Goal: Information Seeking & Learning: Find contact information

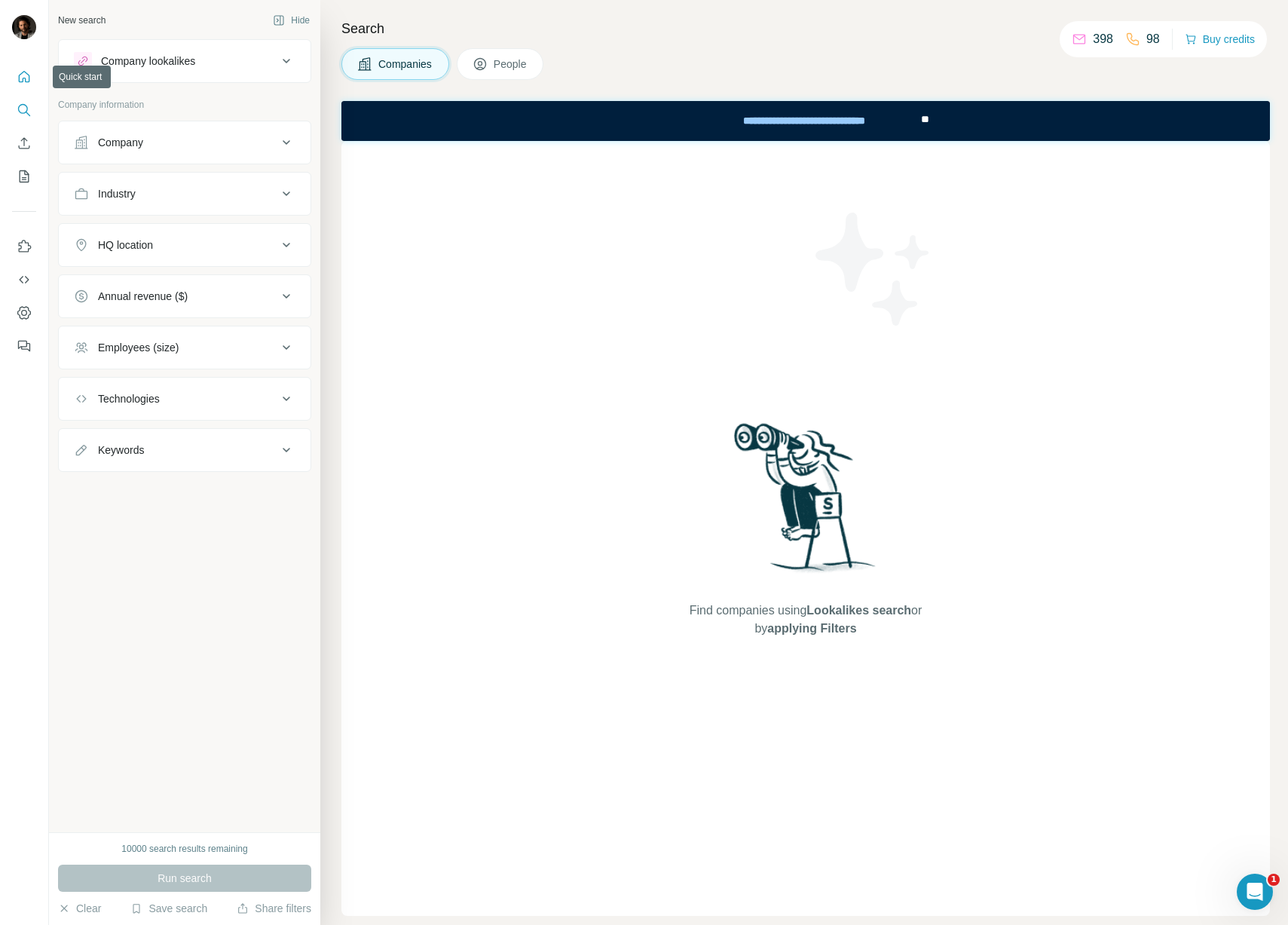
click at [23, 83] on icon "Quick start" at bounding box center [24, 77] width 15 height 15
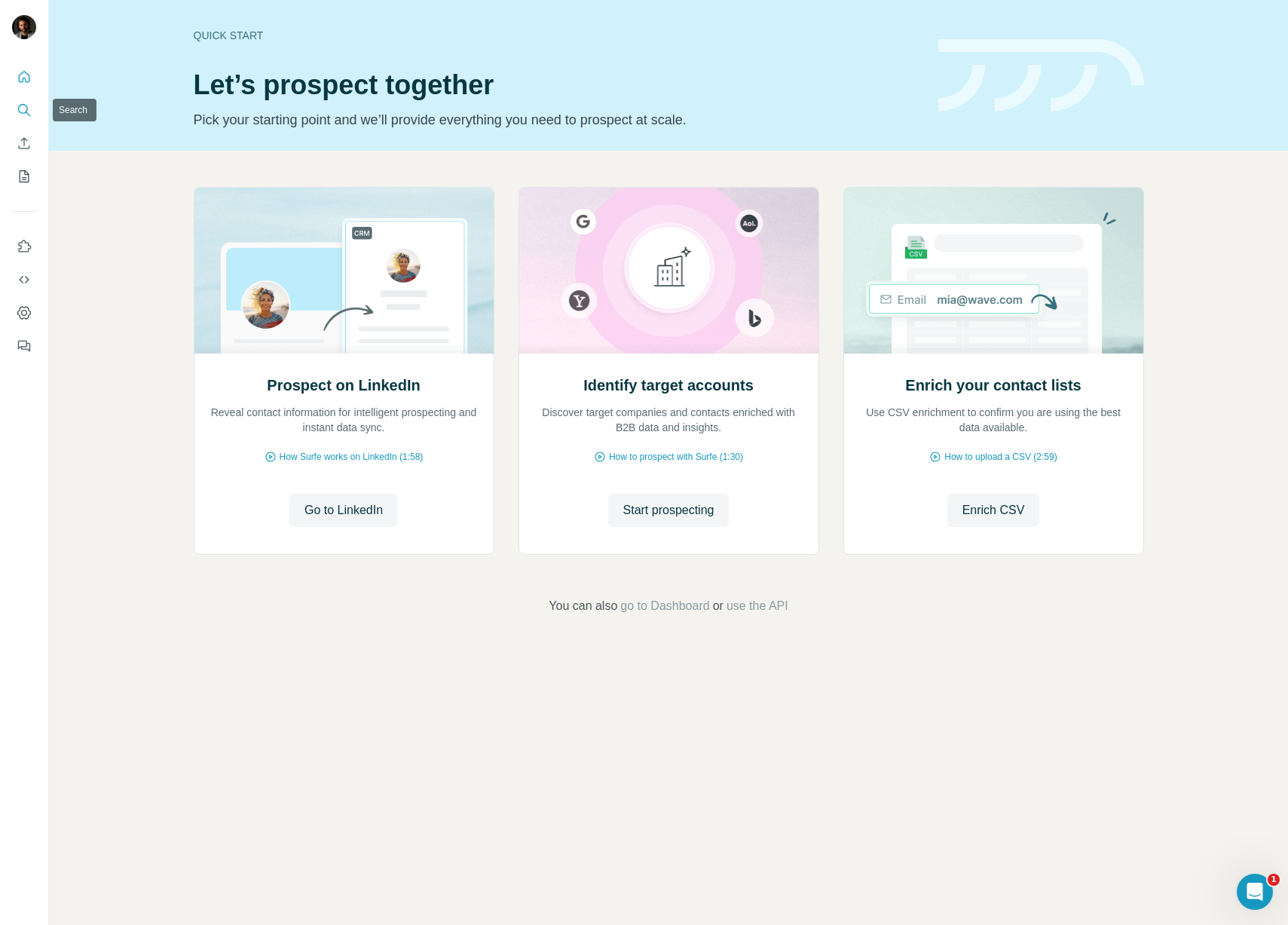
click at [18, 105] on icon "Search" at bounding box center [24, 110] width 15 height 15
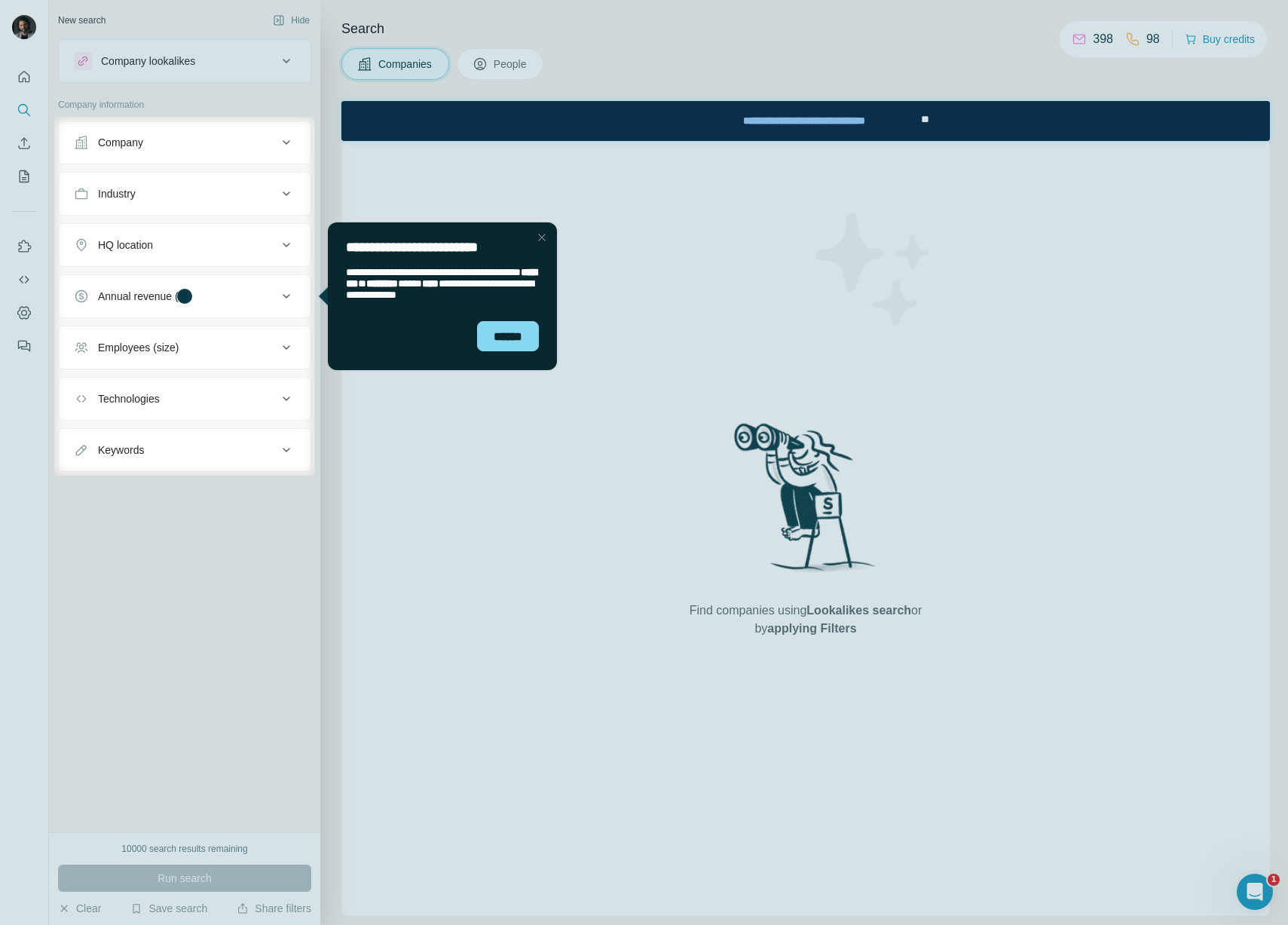
click at [538, 233] on div "Close Step" at bounding box center [542, 237] width 18 height 18
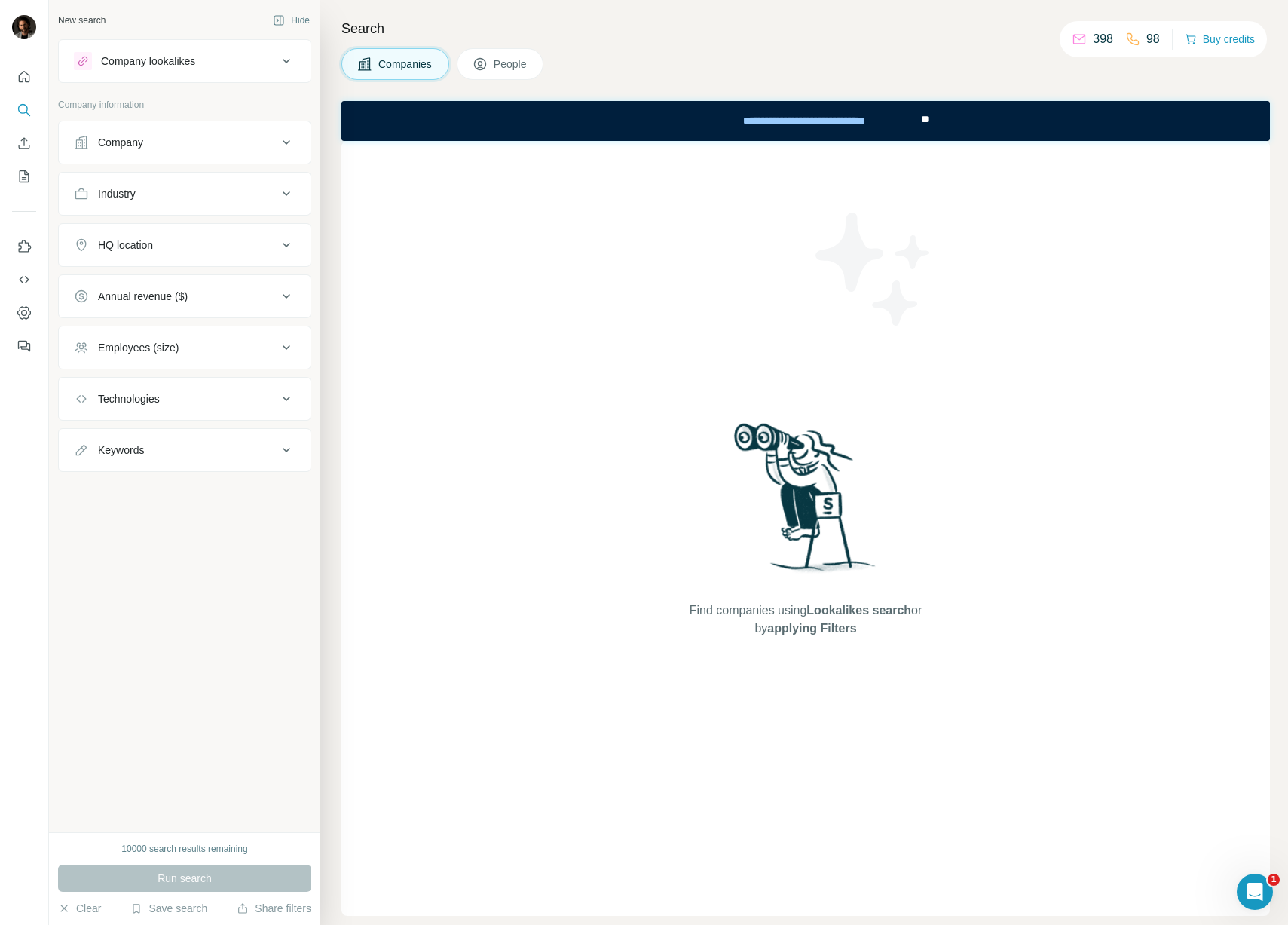
click at [174, 130] on button "Company" at bounding box center [184, 142] width 252 height 36
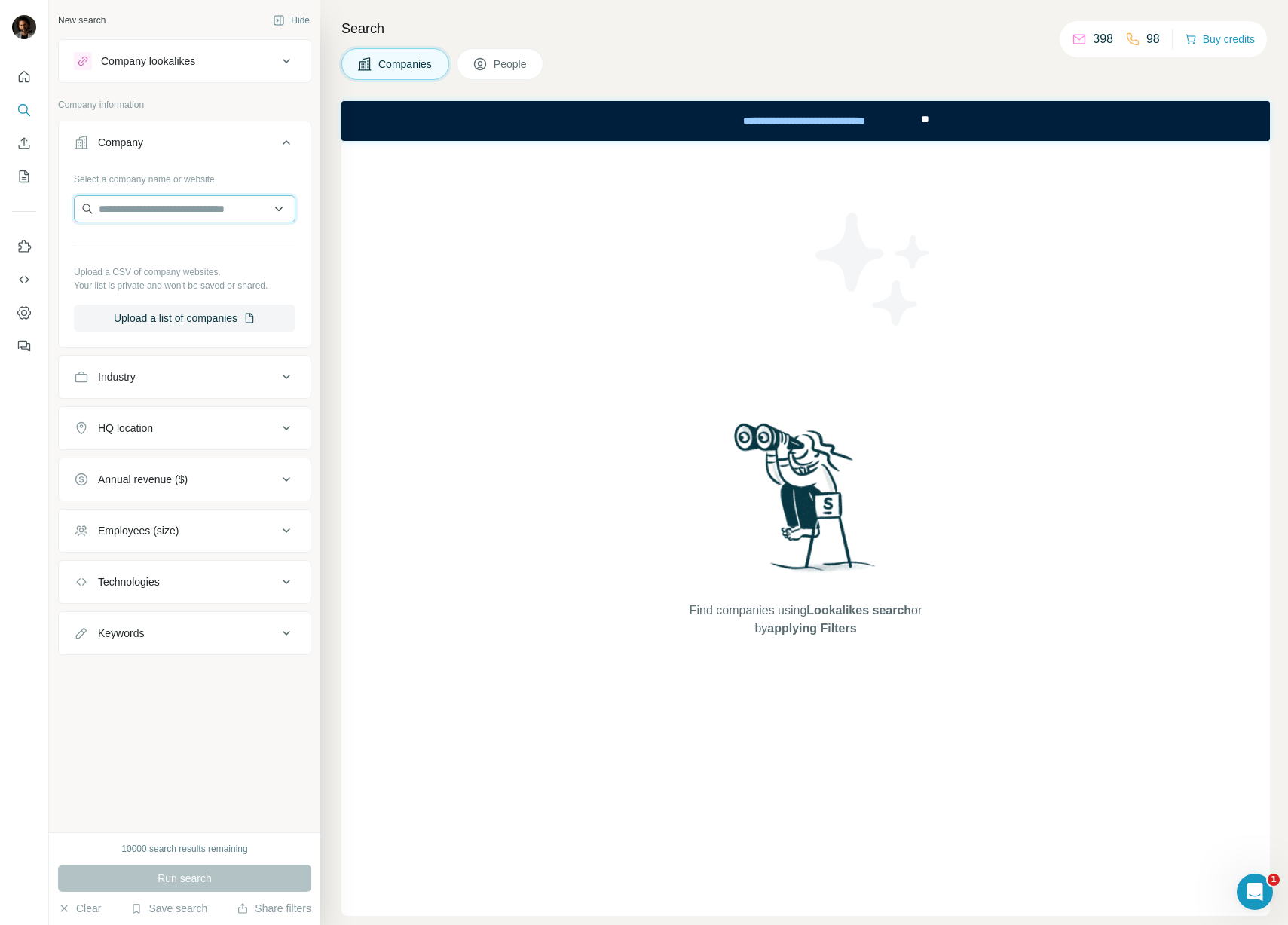
click at [174, 202] on input "text" at bounding box center [184, 209] width 222 height 27
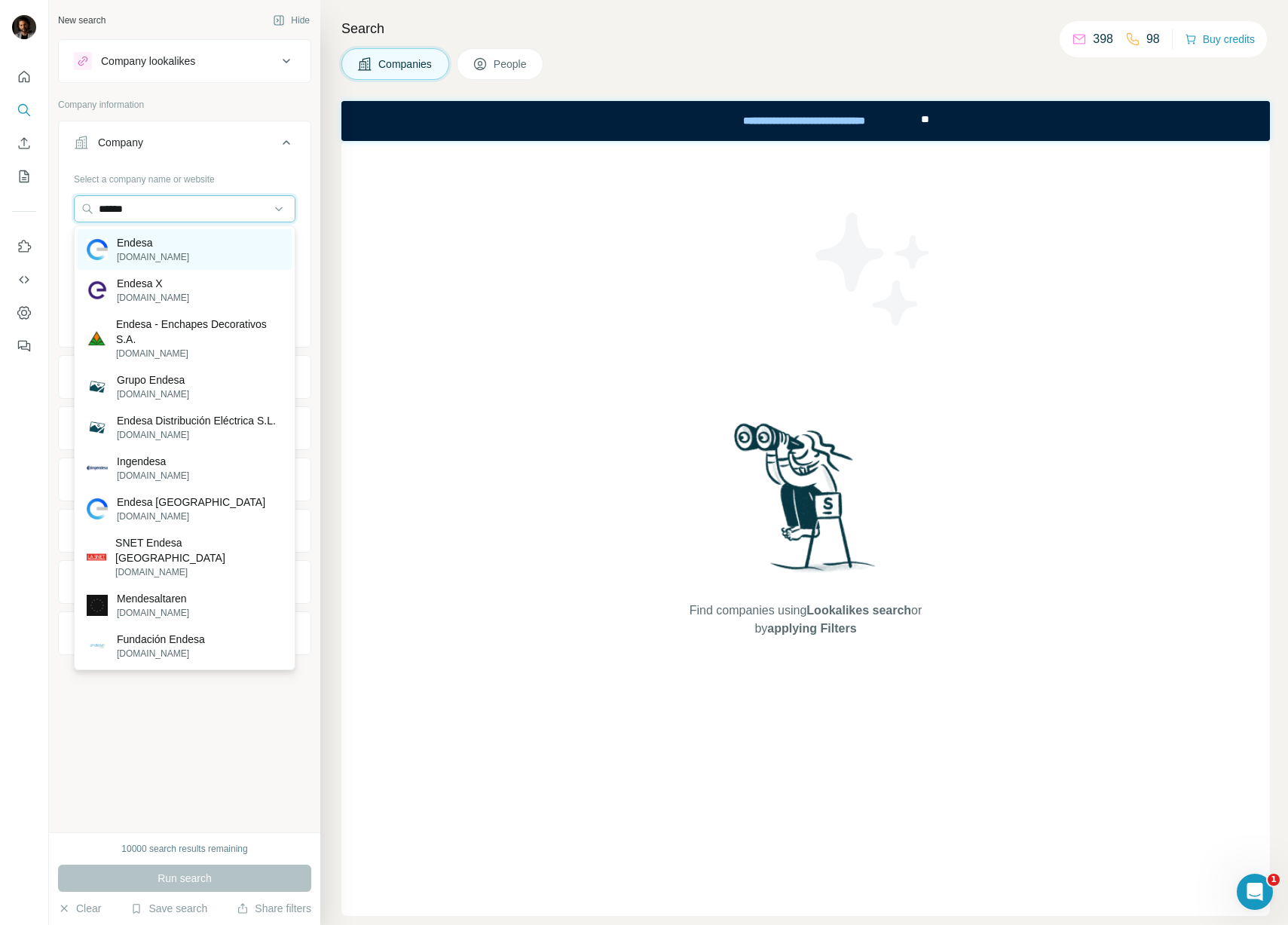
type input "******"
click at [153, 250] on p "[DOMAIN_NAME]" at bounding box center [153, 257] width 72 height 14
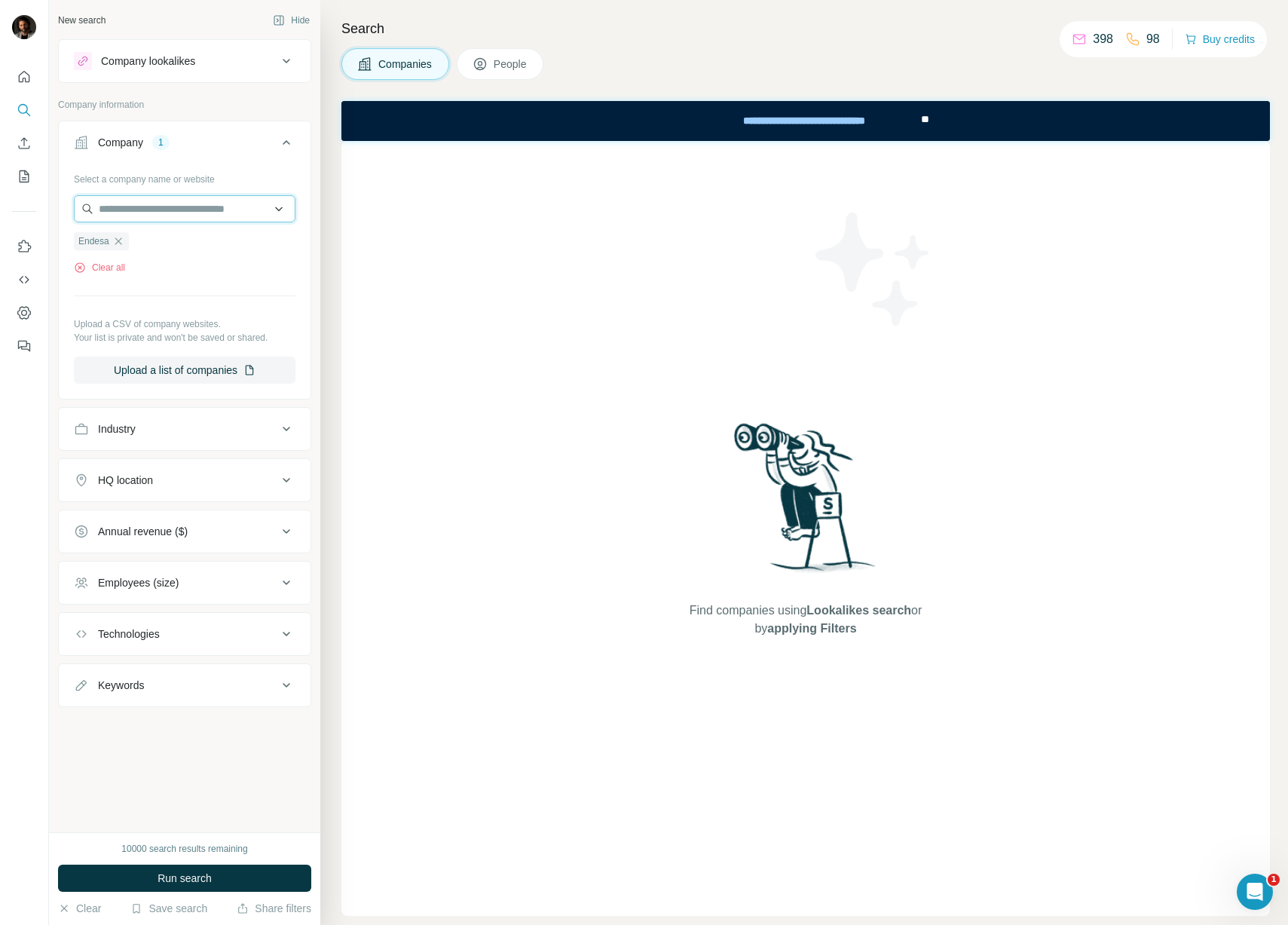
click at [166, 202] on input "text" at bounding box center [184, 209] width 222 height 27
click at [729, 54] on div "Companies People" at bounding box center [806, 64] width 928 height 32
click at [178, 431] on div "Industry" at bounding box center [175, 428] width 203 height 15
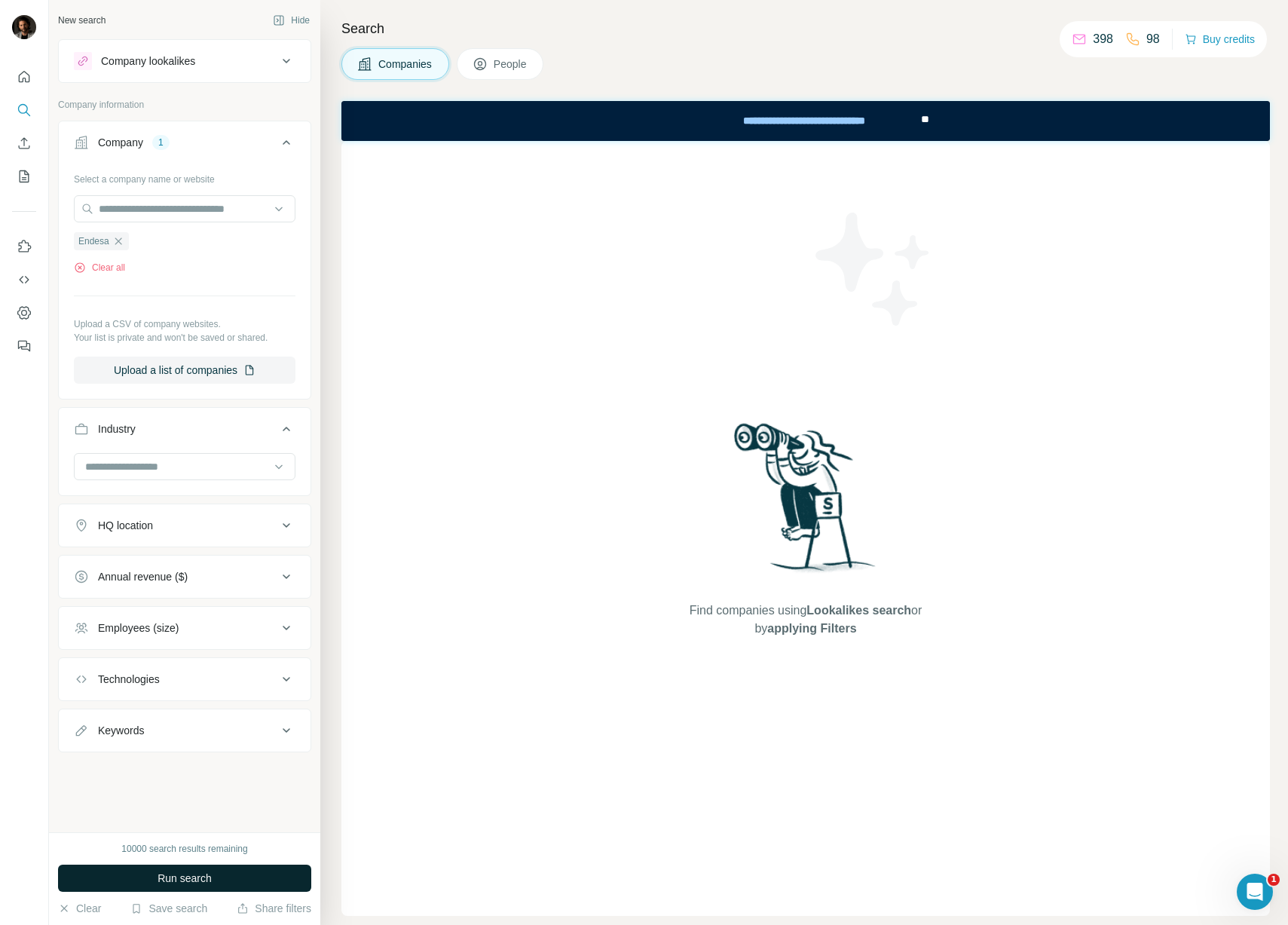
click at [215, 880] on button "Run search" at bounding box center [185, 878] width 253 height 27
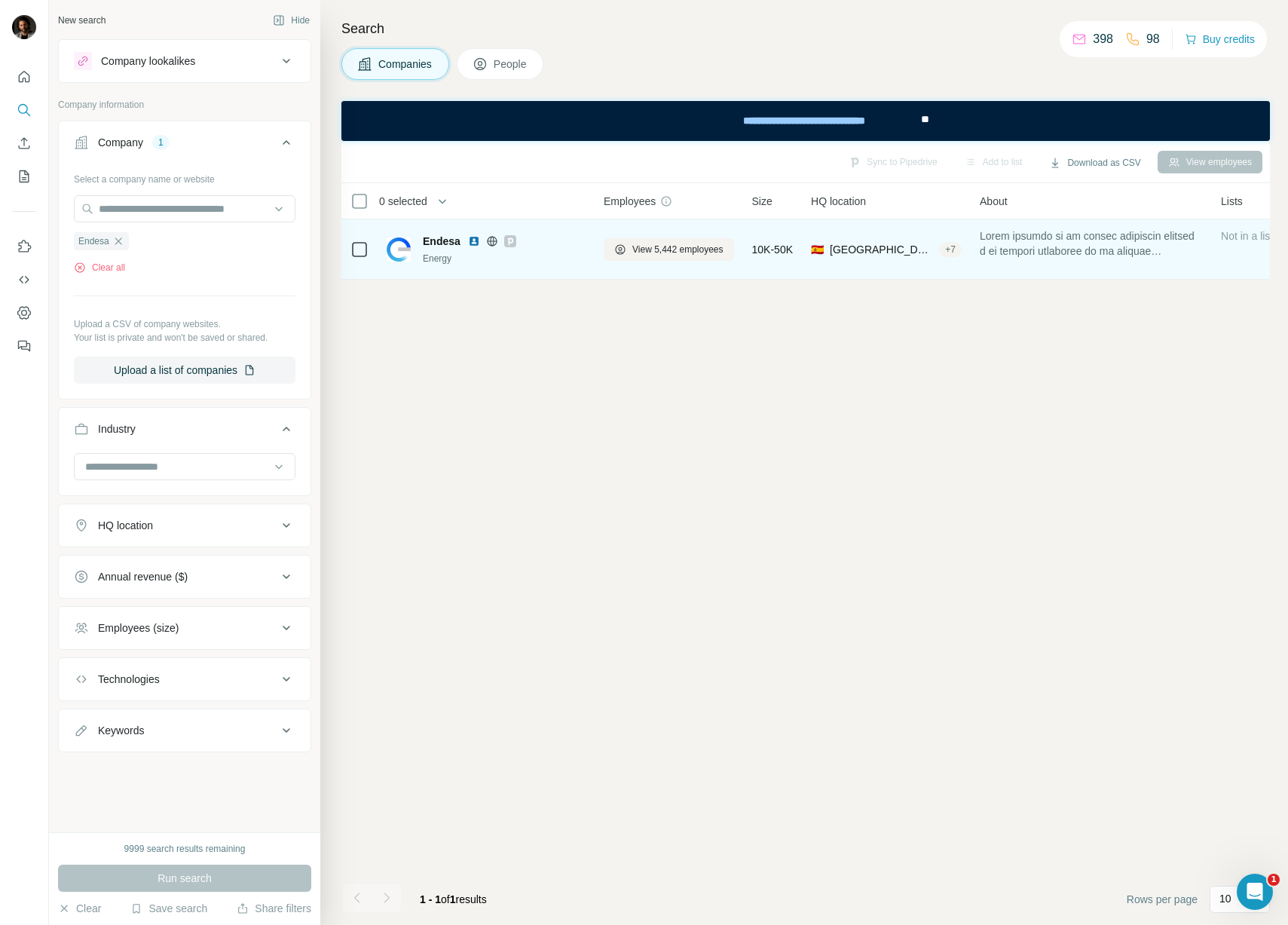
click at [442, 242] on span "Endesa" at bounding box center [441, 241] width 38 height 15
click at [683, 251] on span "View 5,442 employees" at bounding box center [678, 249] width 91 height 14
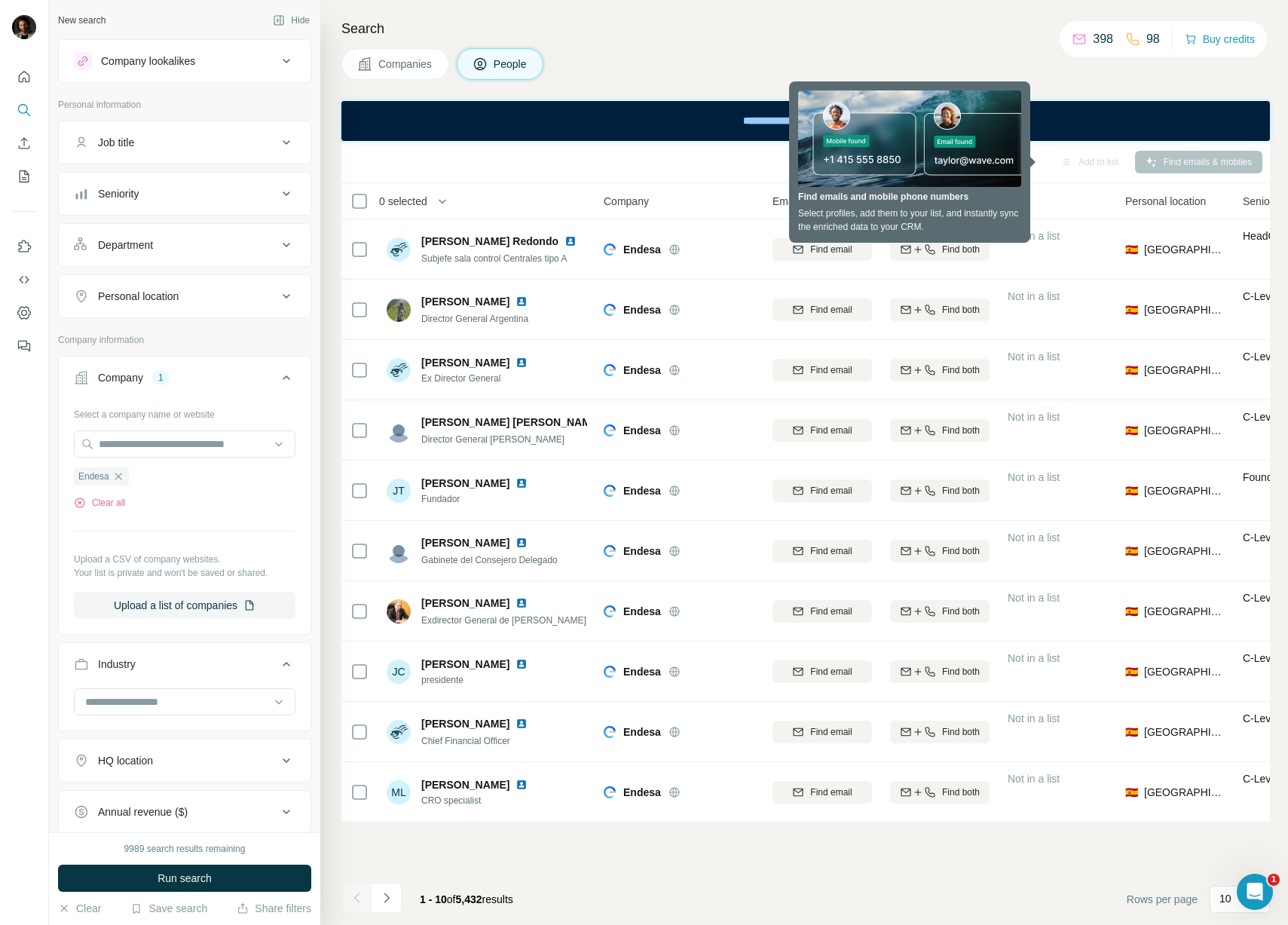
click at [167, 137] on div "Job title" at bounding box center [175, 142] width 203 height 15
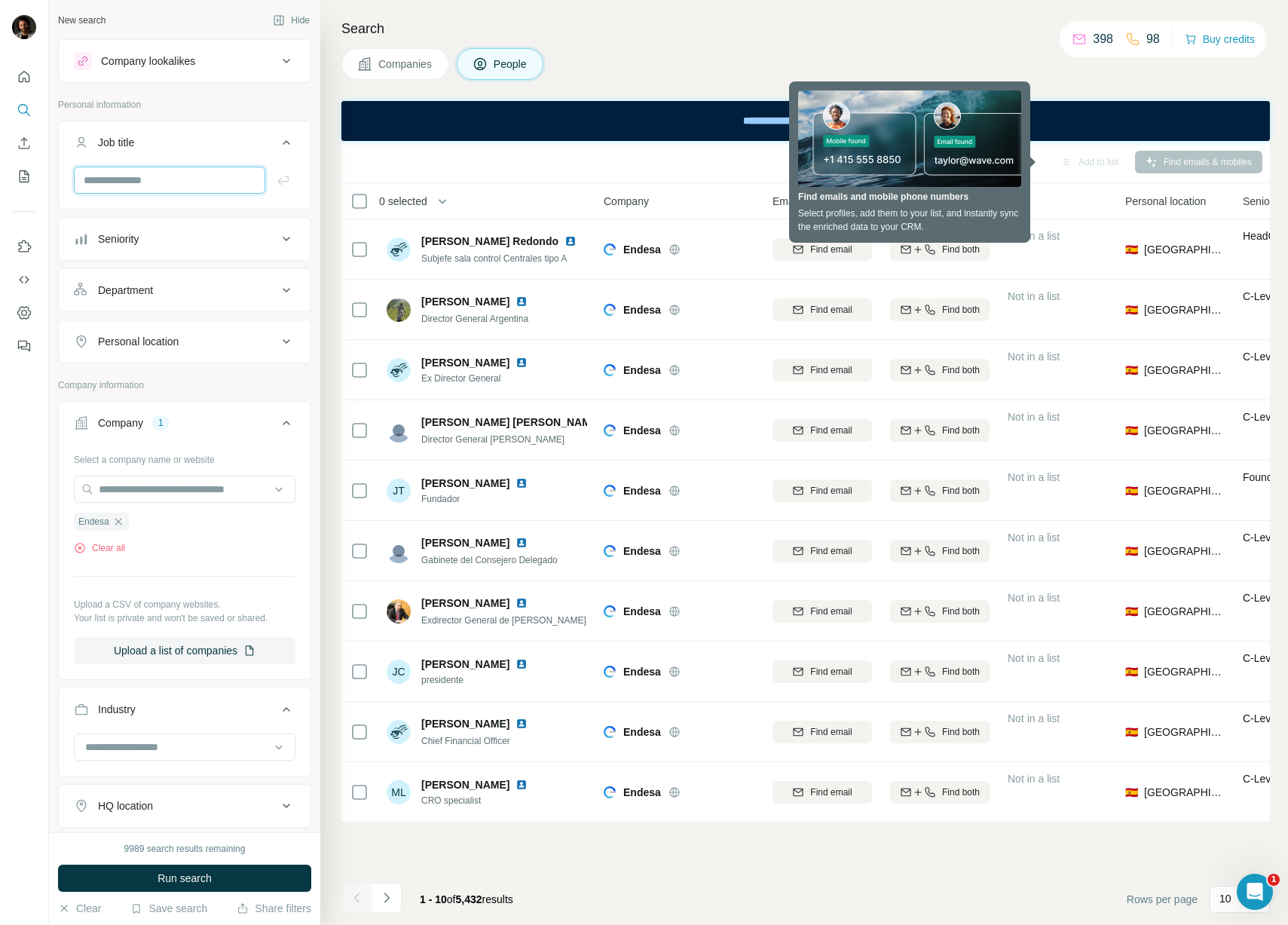
click at [154, 177] on input "text" at bounding box center [169, 180] width 191 height 27
type input "********"
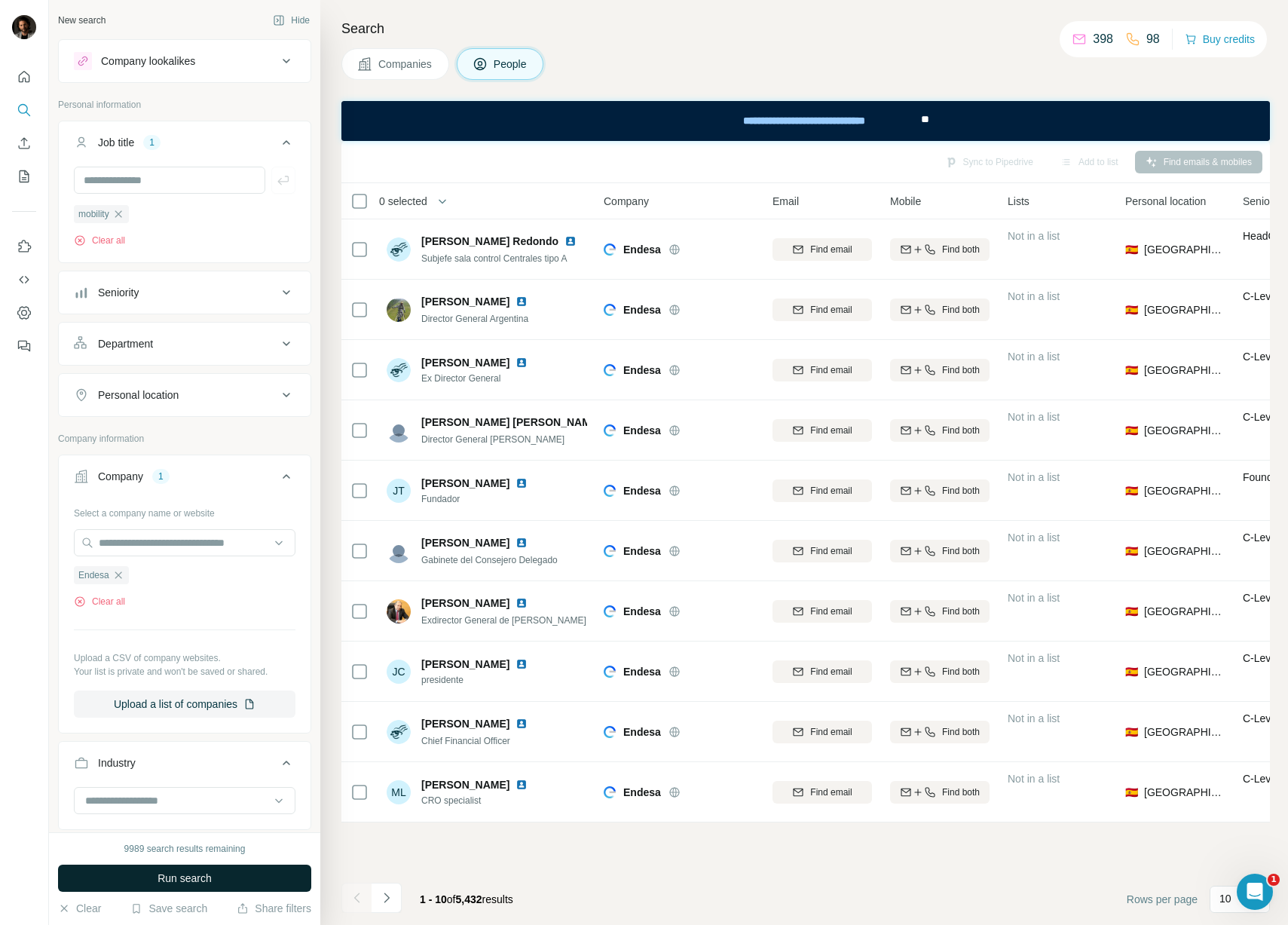
click at [181, 874] on span "Run search" at bounding box center [185, 878] width 54 height 15
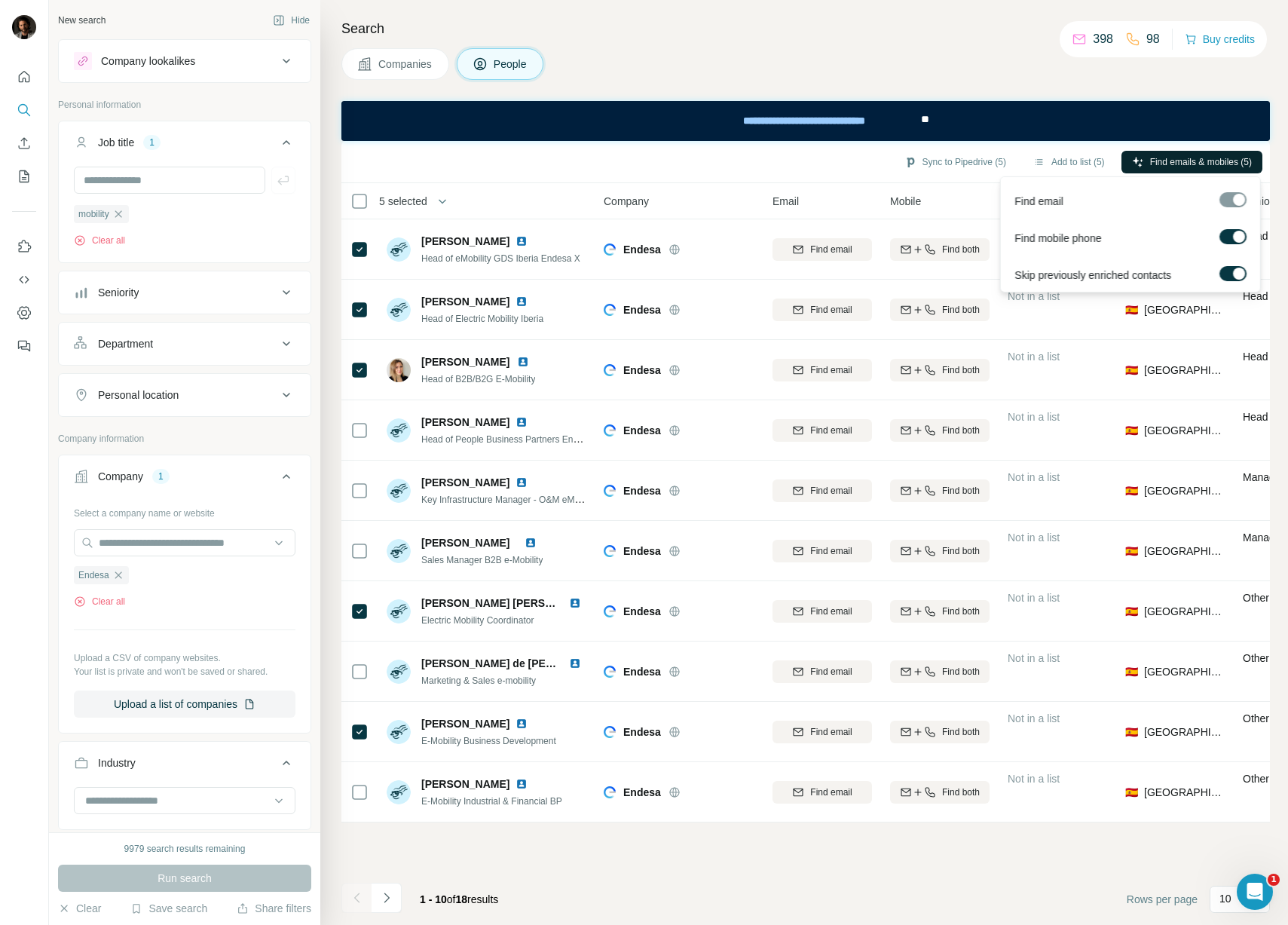
click at [1230, 162] on span "Find emails & mobiles (5)" at bounding box center [1200, 162] width 102 height 14
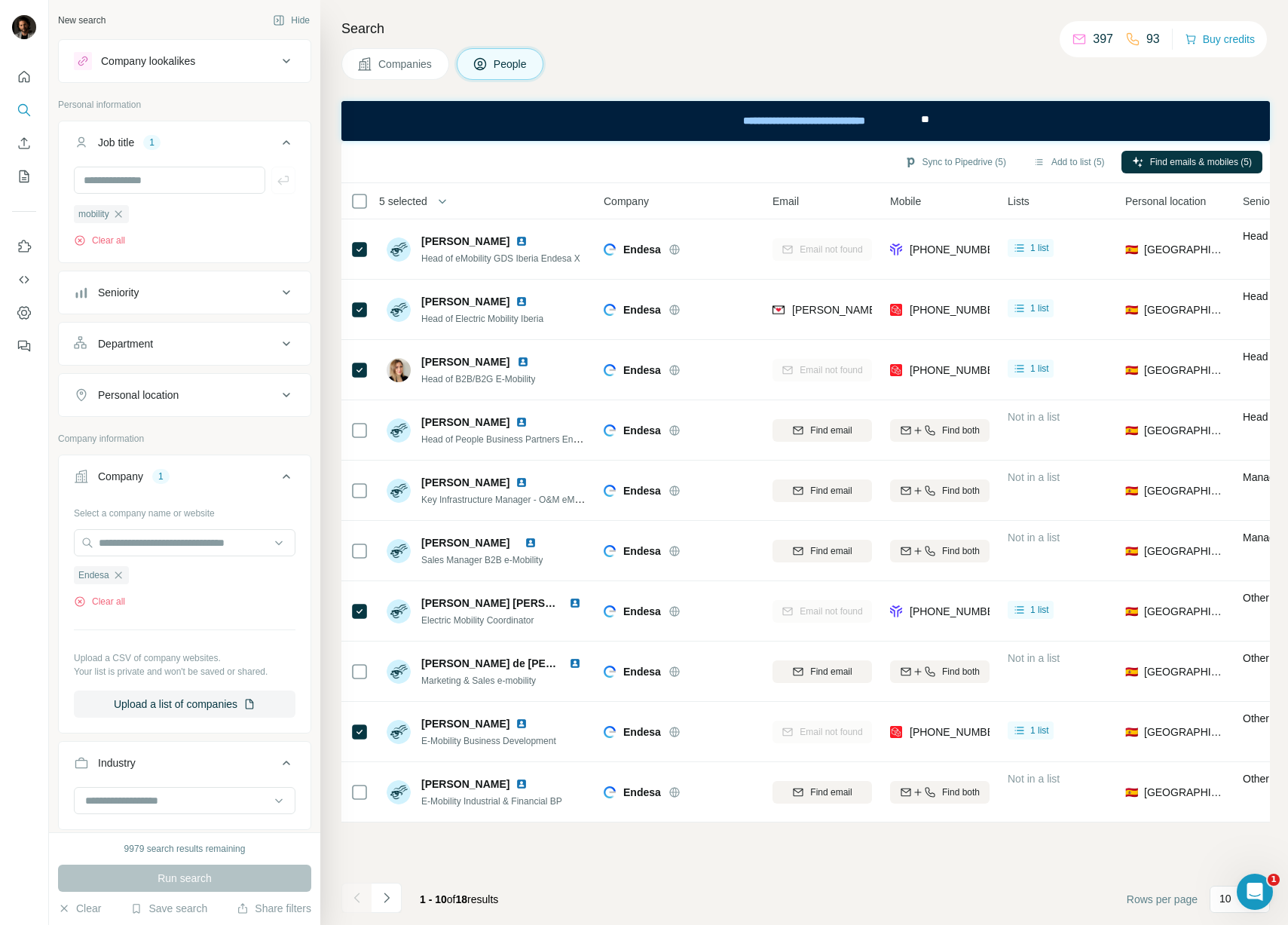
click at [813, 70] on div "Companies People" at bounding box center [806, 64] width 928 height 32
click at [808, 32] on h4 "Search" at bounding box center [806, 29] width 928 height 21
click at [928, 159] on button "Sync to Pipedrive (5)" at bounding box center [955, 162] width 123 height 22
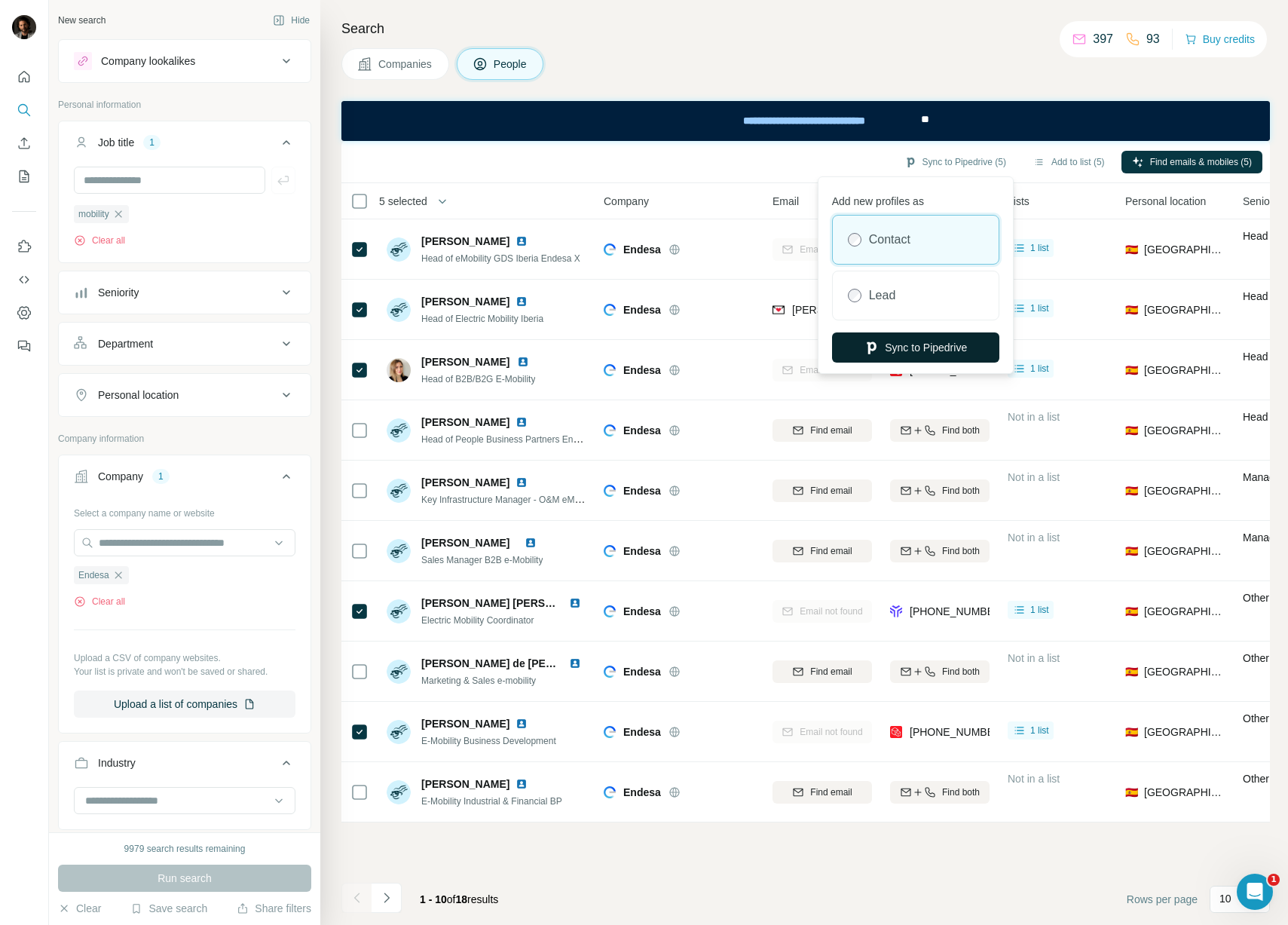
click at [907, 347] on button "Sync to Pipedrive" at bounding box center [915, 347] width 167 height 30
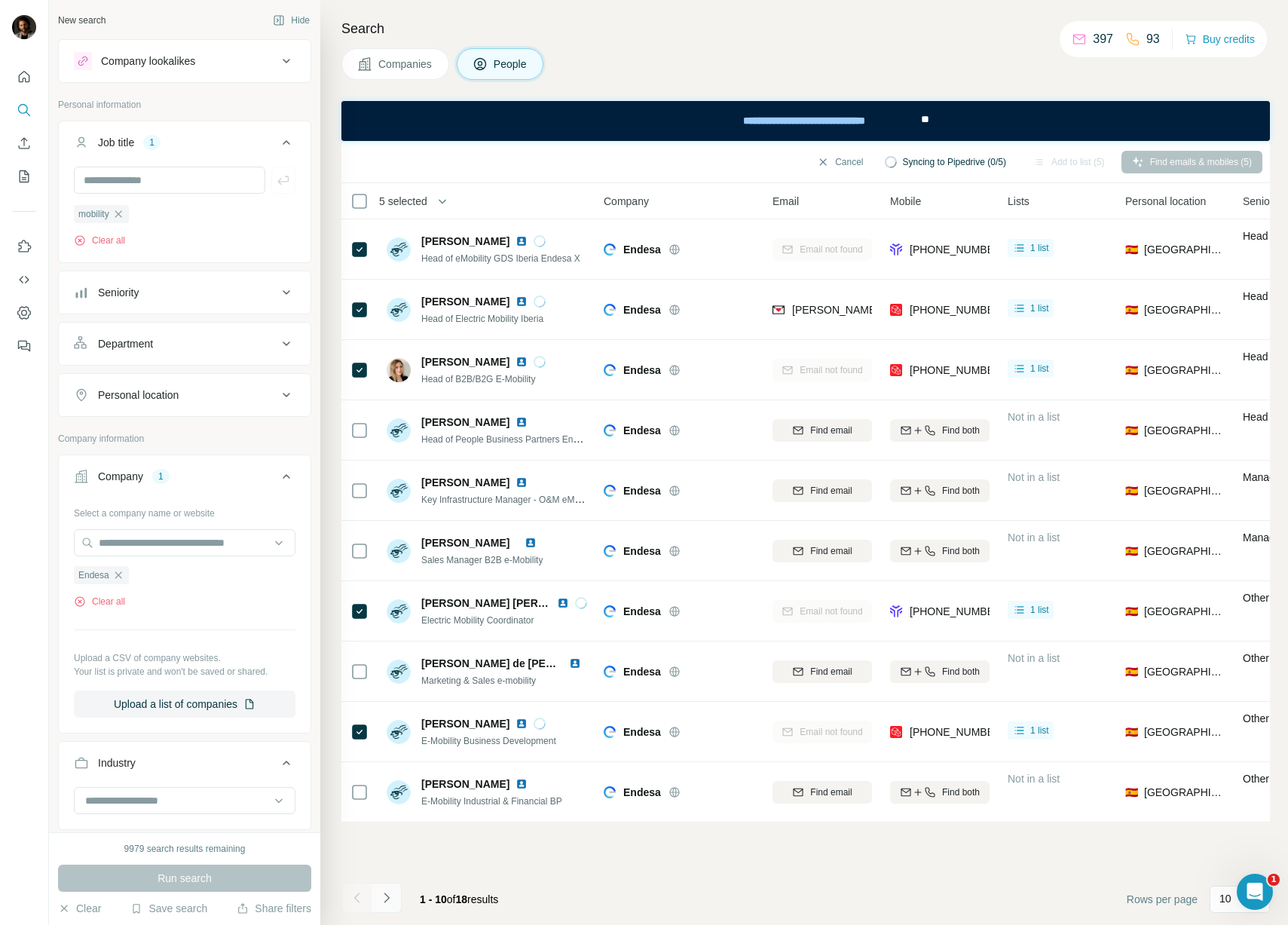
click at [387, 899] on icon "Navigate to next page" at bounding box center [386, 897] width 15 height 15
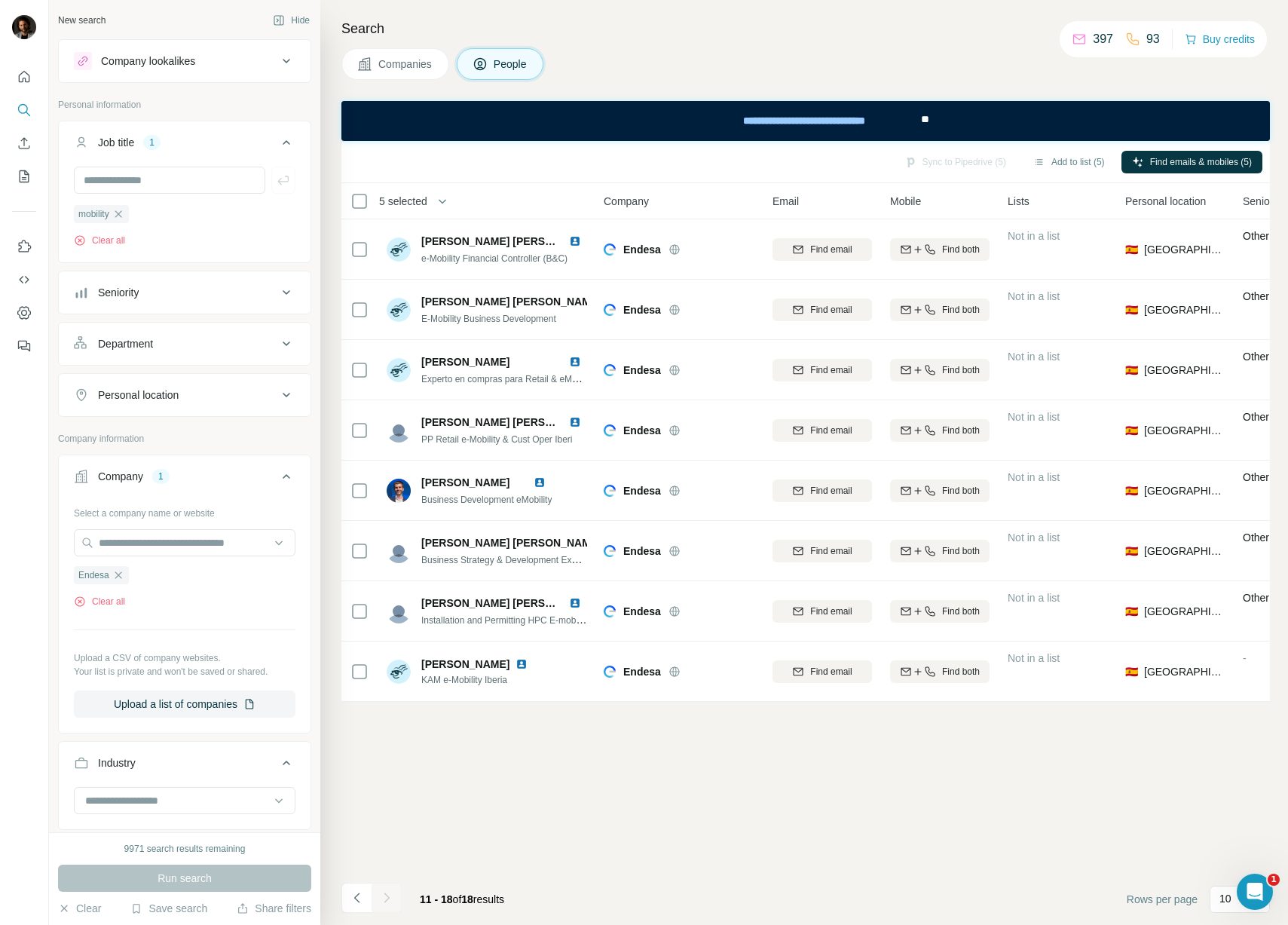
click at [733, 63] on div "Companies People" at bounding box center [806, 64] width 928 height 32
click at [585, 18] on h4 "Search" at bounding box center [806, 29] width 928 height 21
click at [481, 22] on h4 "Search" at bounding box center [806, 29] width 928 height 21
click at [472, 22] on h4 "Search" at bounding box center [806, 29] width 928 height 21
click at [23, 77] on icon "Quick start" at bounding box center [24, 77] width 15 height 15
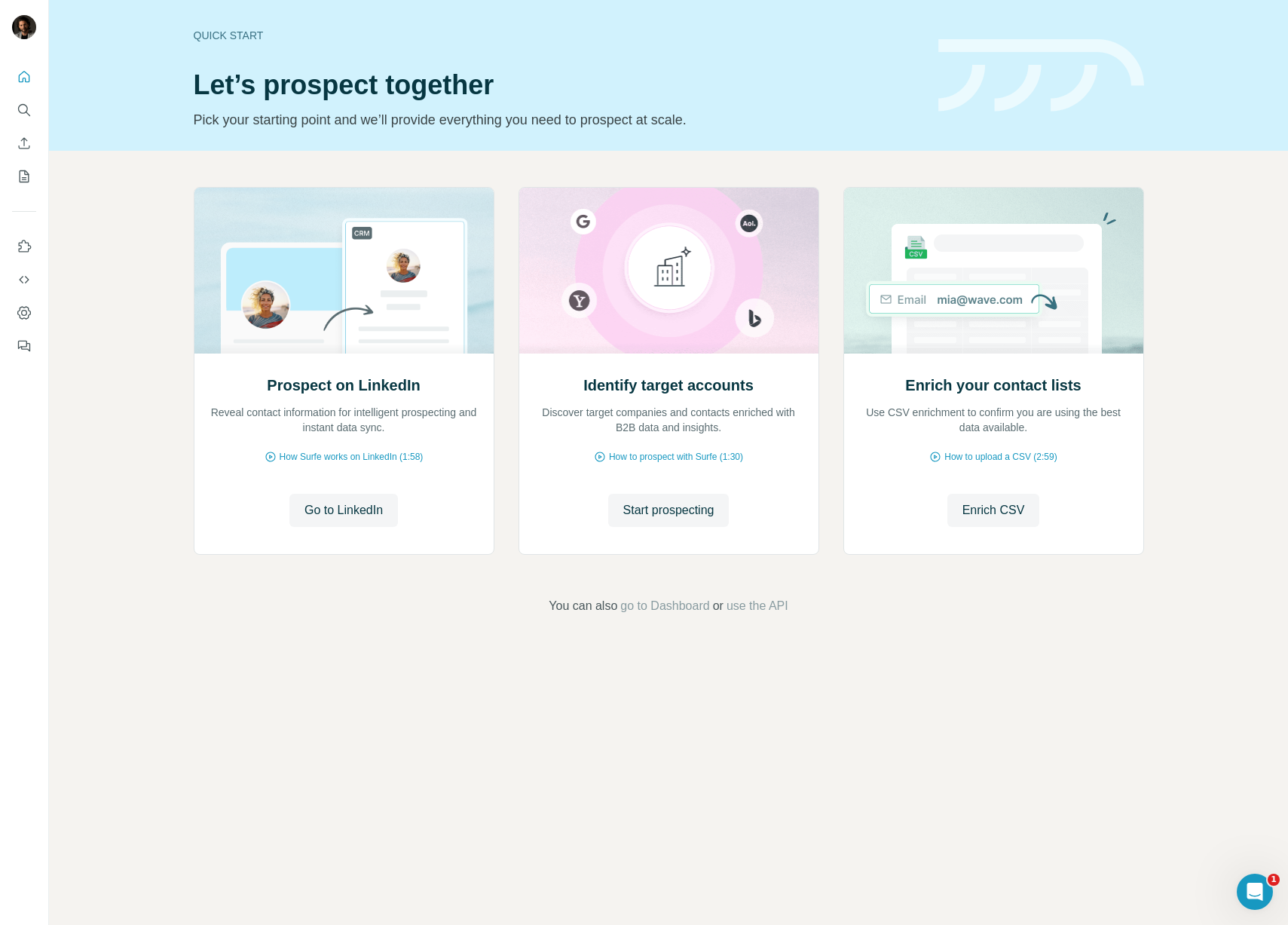
click at [602, 50] on div "Quick start Let’s prospect together Pick your starting point and we’ll provide …" at bounding box center [557, 75] width 726 height 110
click at [519, 10] on div "Quick start Let’s prospect together Pick your starting point and we’ll provide …" at bounding box center [668, 75] width 1238 height 150
click at [594, 43] on div "Quick start Let’s prospect together Pick your starting point and we’ll provide …" at bounding box center [557, 75] width 726 height 110
click at [594, 42] on div "Quick start" at bounding box center [557, 35] width 726 height 15
click at [653, 37] on div "Quick start" at bounding box center [557, 35] width 726 height 15
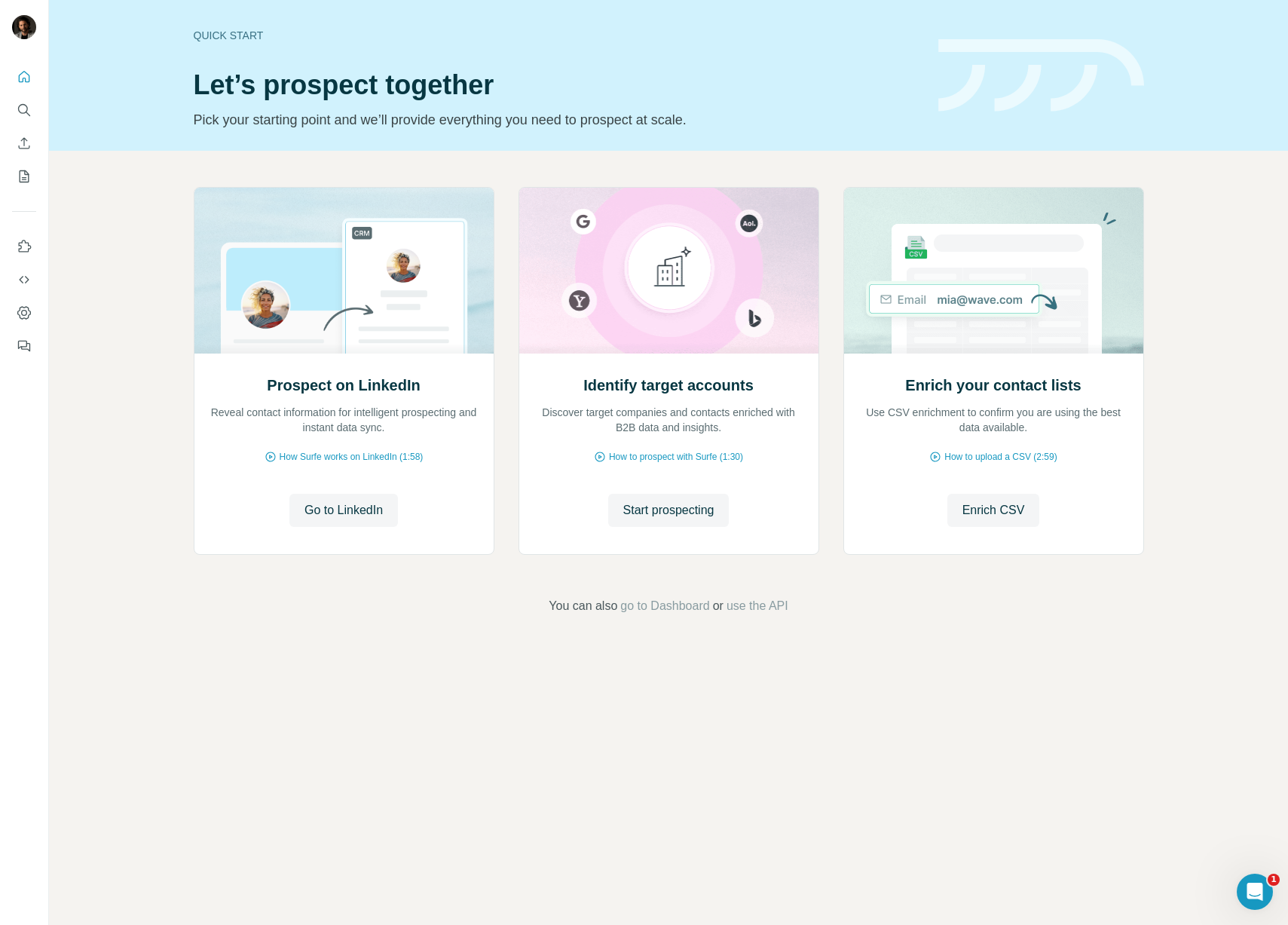
click at [651, 36] on div "Quick start" at bounding box center [557, 35] width 726 height 15
click at [384, 24] on div "Quick start Let’s prospect together Pick your starting point and we’ll provide …" at bounding box center [557, 75] width 726 height 110
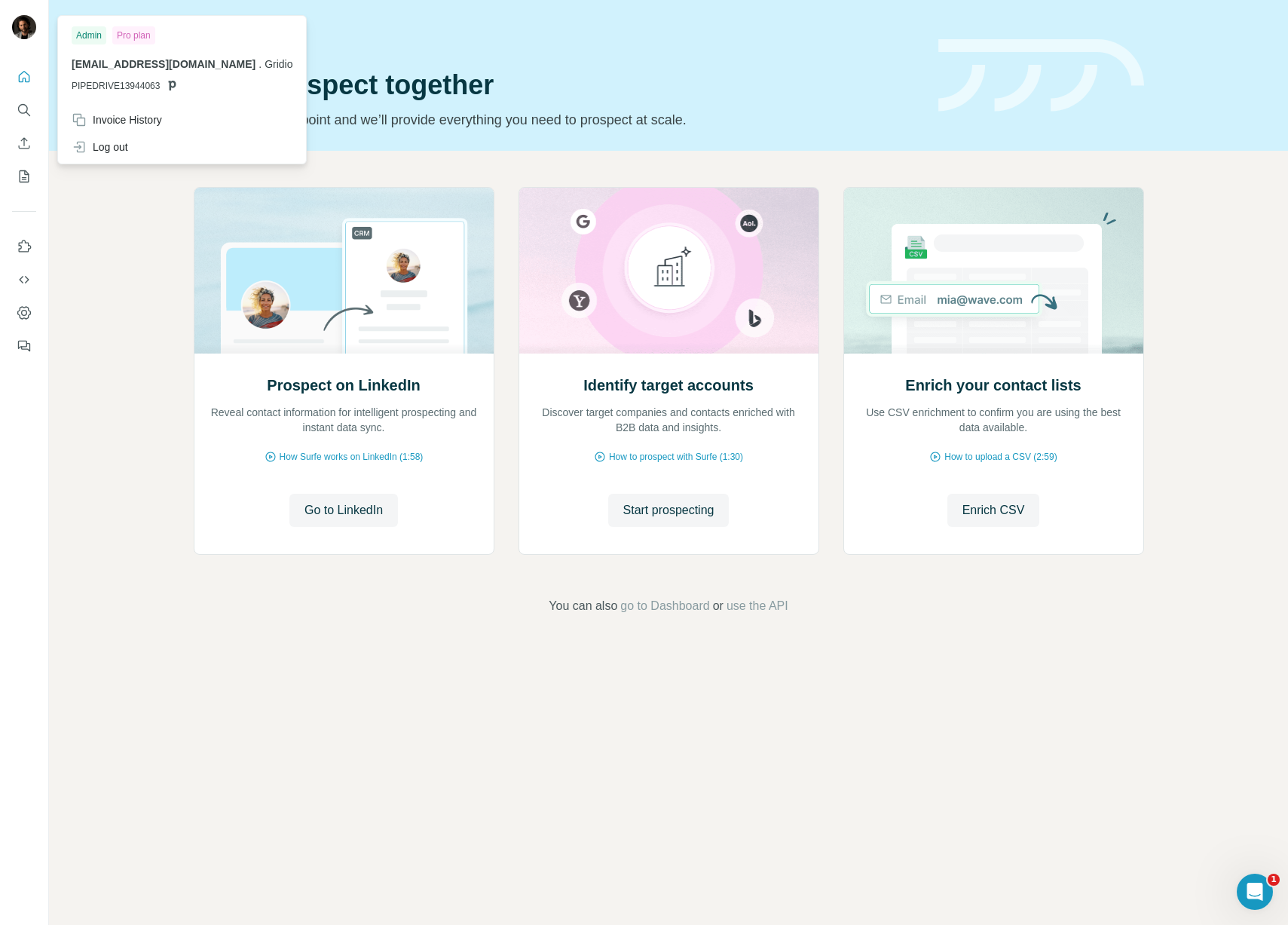
click at [29, 30] on img at bounding box center [24, 27] width 24 height 24
drag, startPoint x: 434, startPoint y: 673, endPoint x: 426, endPoint y: 670, distance: 8.5
click at [434, 672] on div "Quick start Let’s prospect together Pick your starting point and we’ll provide …" at bounding box center [668, 462] width 1238 height 925
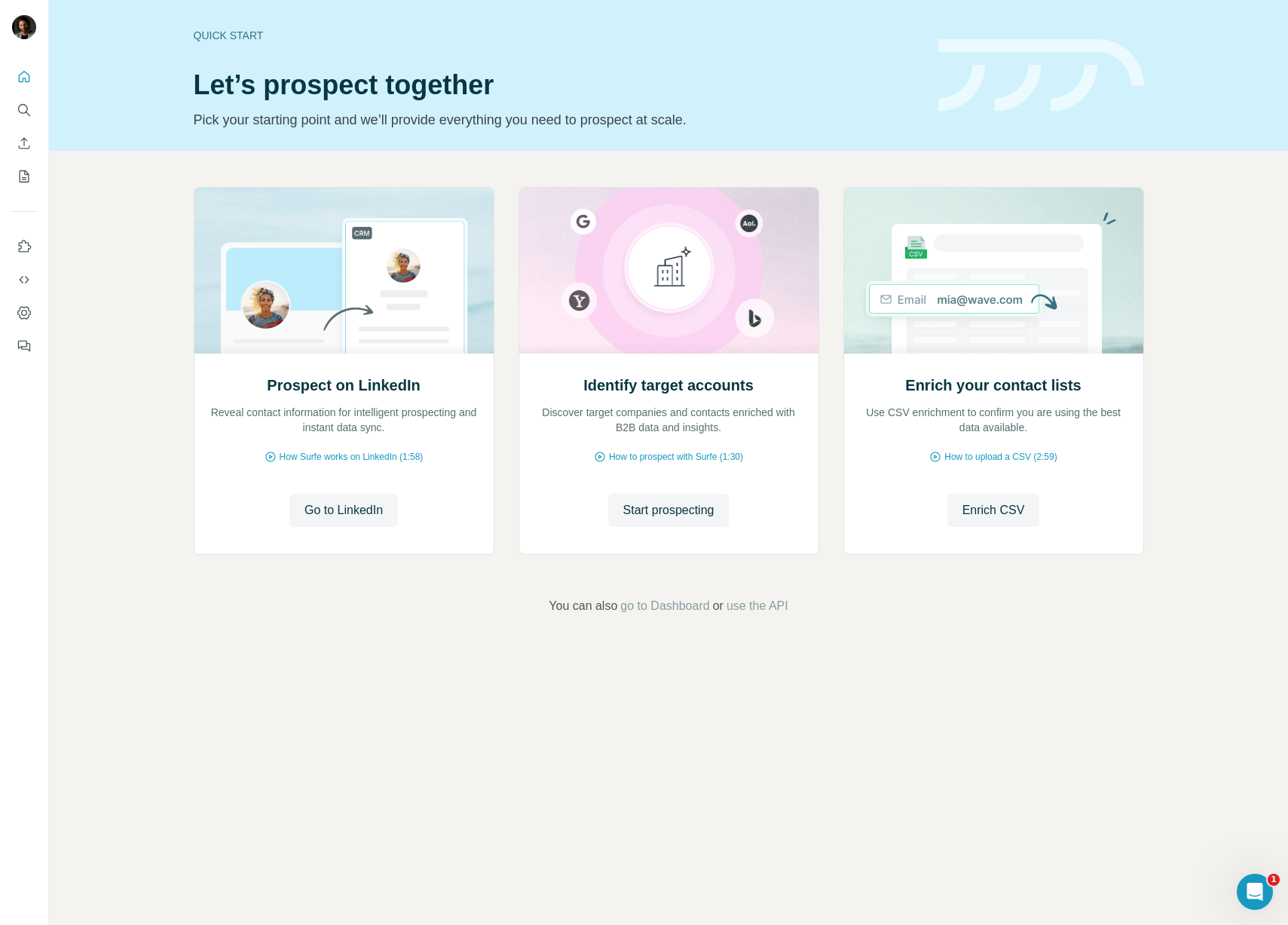
click at [74, 302] on div "Prospect on LinkedIn Reveal contact information for intelligent prospecting and…" at bounding box center [668, 400] width 1238 height 500
click at [73, 302] on div "Prospect on LinkedIn Reveal contact information for intelligent prospecting and…" at bounding box center [668, 400] width 1238 height 500
click at [25, 78] on icon "Quick start" at bounding box center [25, 77] width 11 height 11
click at [21, 78] on icon "Quick start" at bounding box center [24, 77] width 15 height 15
click at [345, 635] on div "Prospect on LinkedIn Reveal contact information for intelligent prospecting and…" at bounding box center [668, 400] width 1238 height 500
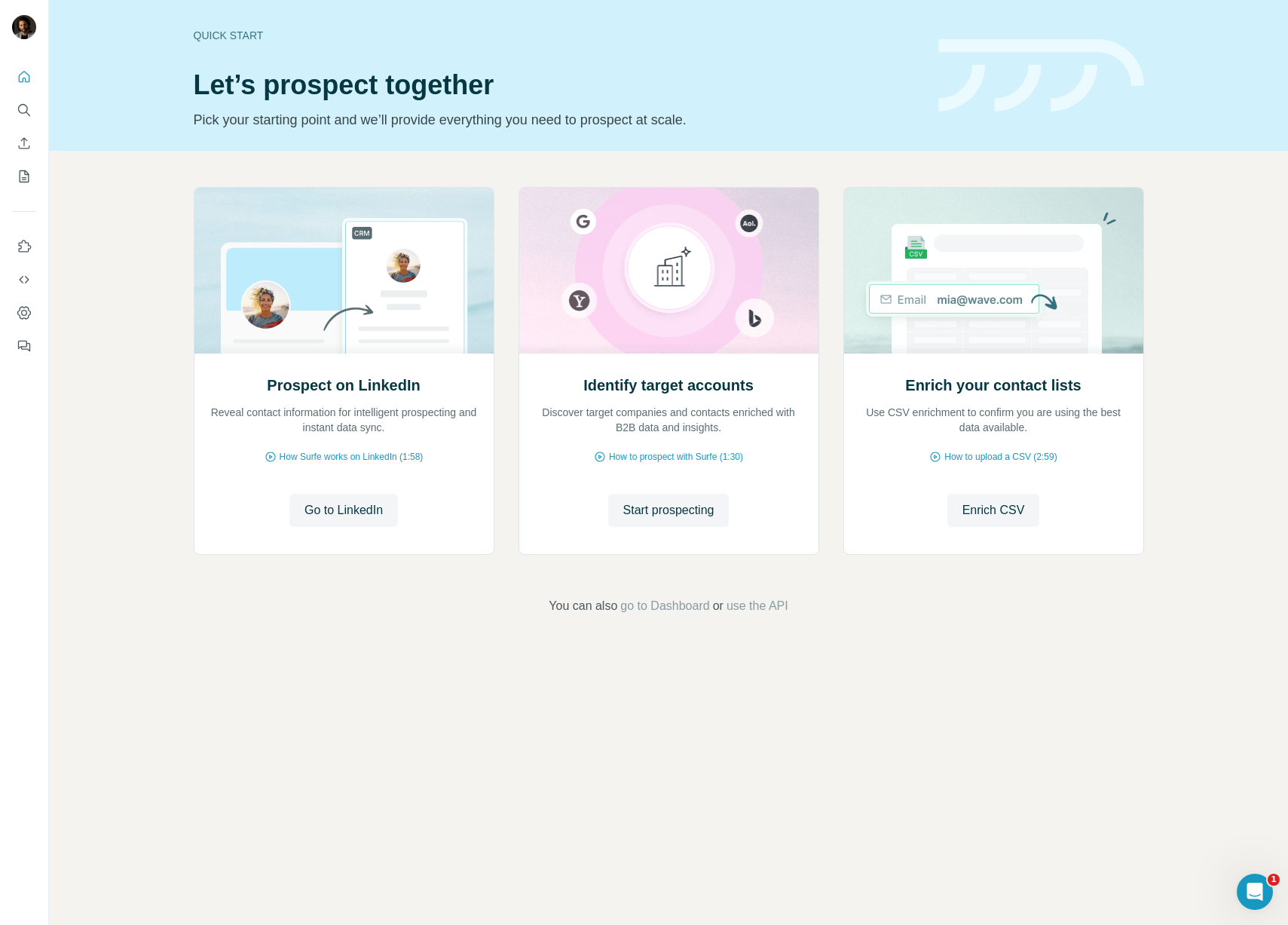
click at [118, 239] on div "Prospect on LinkedIn Reveal contact information for intelligent prospecting and…" at bounding box center [668, 400] width 1238 height 500
click at [124, 199] on div "Prospect on LinkedIn Reveal contact information for intelligent prospecting and…" at bounding box center [668, 400] width 1238 height 500
click at [136, 201] on div "Prospect on LinkedIn Reveal contact information for intelligent prospecting and…" at bounding box center [668, 400] width 1238 height 500
click at [158, 236] on div "Prospect on LinkedIn Reveal contact information for intelligent prospecting and…" at bounding box center [668, 400] width 1238 height 500
click at [986, 513] on span "Enrich CSV" at bounding box center [994, 510] width 62 height 18
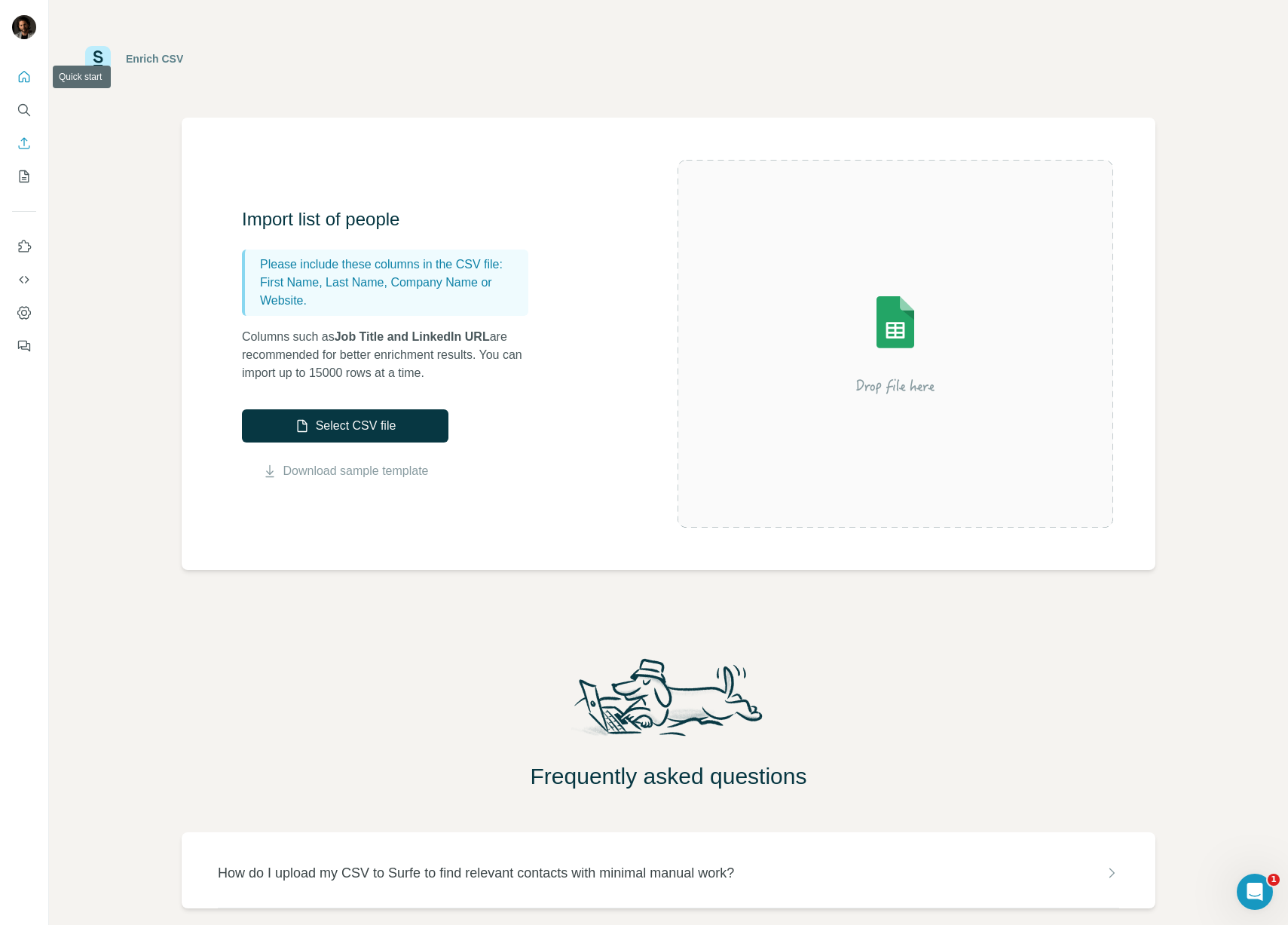
click at [19, 78] on icon "Quick start" at bounding box center [24, 77] width 15 height 15
